Goal: Task Accomplishment & Management: Use online tool/utility

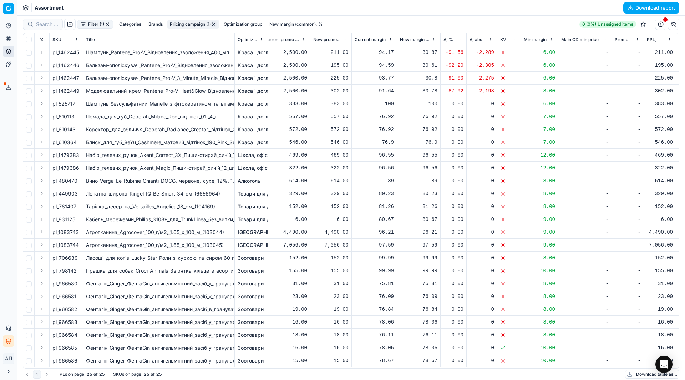
scroll to position [0, 35]
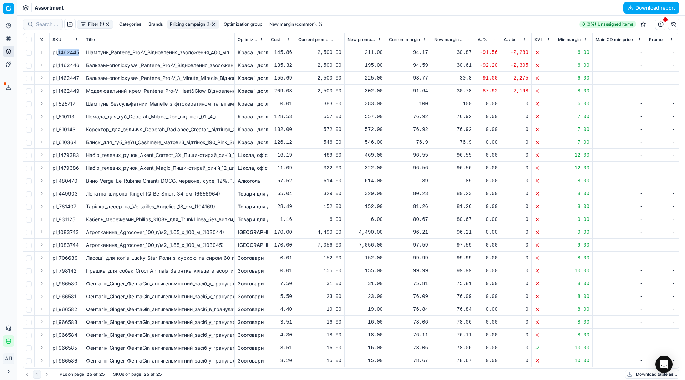
drag, startPoint x: 59, startPoint y: 52, endPoint x: 83, endPoint y: 53, distance: 23.6
click at [83, 53] on td "pl_1462445" at bounding box center [67, 52] width 34 height 13
copy span "1462445"
drag, startPoint x: 58, startPoint y: 64, endPoint x: 78, endPoint y: 65, distance: 20.0
click at [78, 65] on div "pl_1462446" at bounding box center [65, 65] width 27 height 7
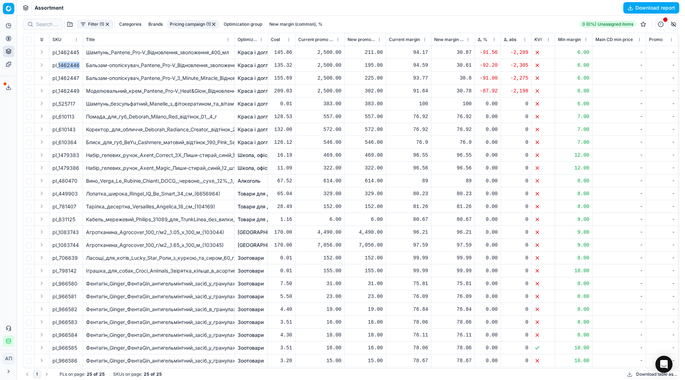
copy div "1462446"
drag, startPoint x: 58, startPoint y: 76, endPoint x: 80, endPoint y: 77, distance: 21.8
click at [80, 77] on div "pl_1462447" at bounding box center [65, 78] width 27 height 7
copy div "1462447"
drag, startPoint x: 59, startPoint y: 91, endPoint x: 80, endPoint y: 89, distance: 21.2
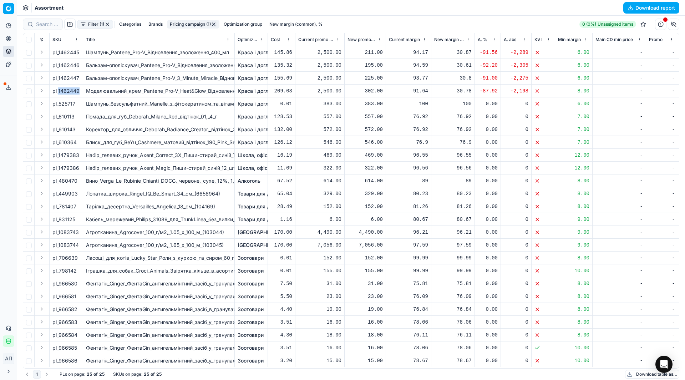
click at [80, 89] on div "pl_1462449" at bounding box center [65, 90] width 27 height 7
copy div "1462449"
drag, startPoint x: 59, startPoint y: 229, endPoint x: 80, endPoint y: 230, distance: 21.1
click at [80, 230] on td "pl_1083743" at bounding box center [67, 232] width 34 height 13
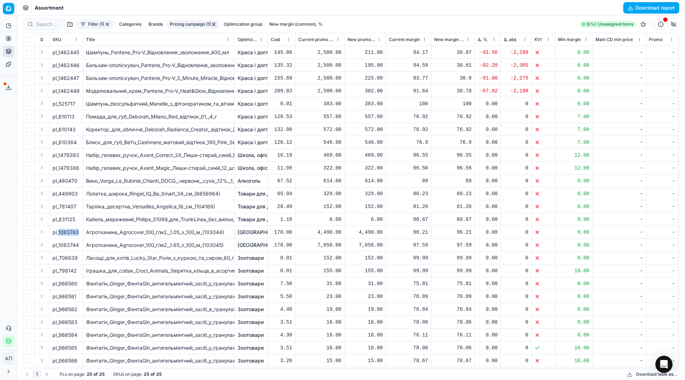
copy span "1083743"
